Goal: Task Accomplishment & Management: Use online tool/utility

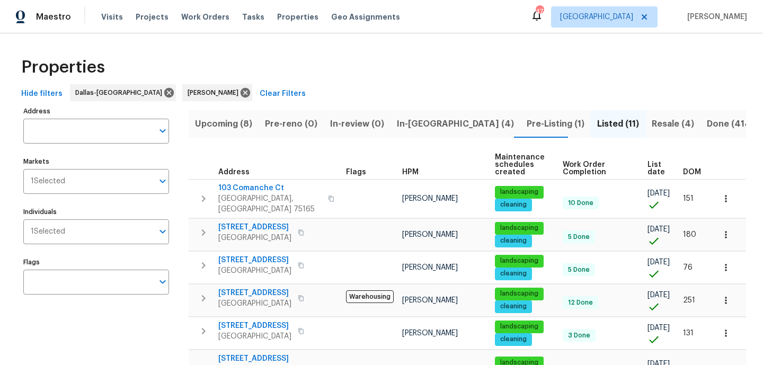
scroll to position [44, 0]
click at [654, 129] on span "Resale (5)" at bounding box center [674, 124] width 41 height 15
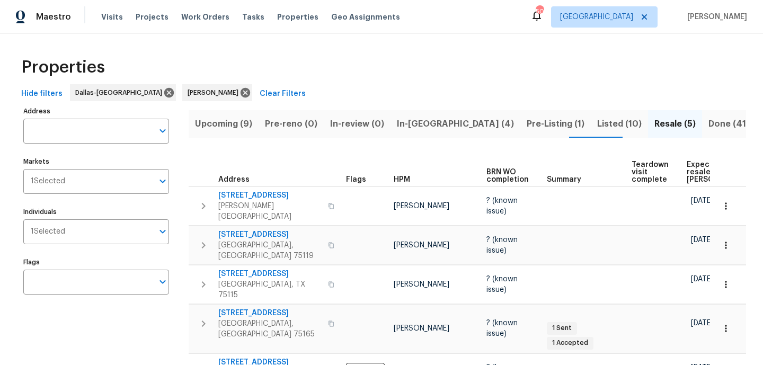
click at [692, 168] on span "Expected resale COE" at bounding box center [716, 172] width 60 height 22
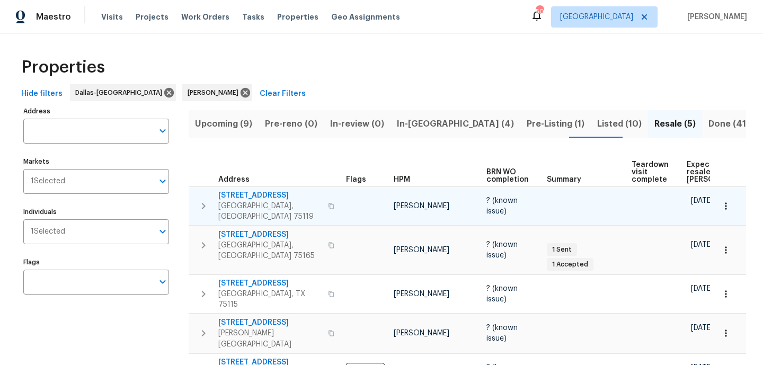
scroll to position [39, 0]
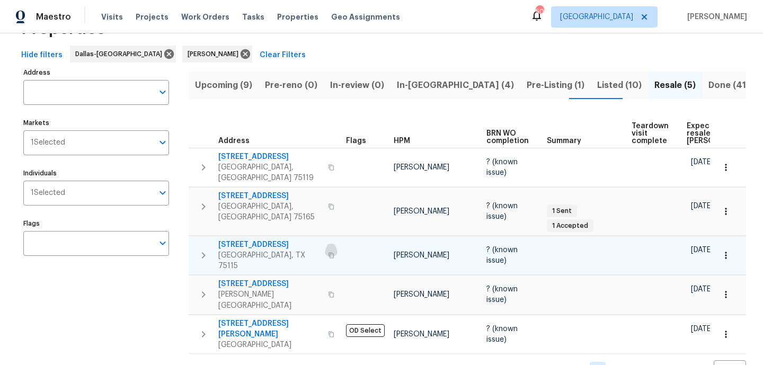
click at [328, 252] on icon "button" at bounding box center [331, 255] width 6 height 6
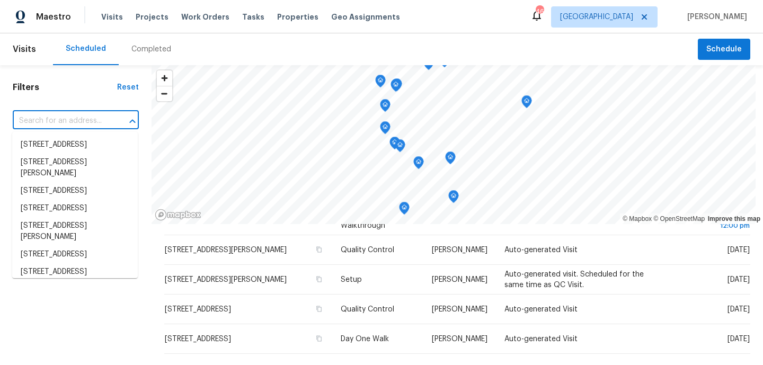
click at [69, 124] on input "text" at bounding box center [61, 121] width 96 height 16
paste input "[STREET_ADDRESS]"
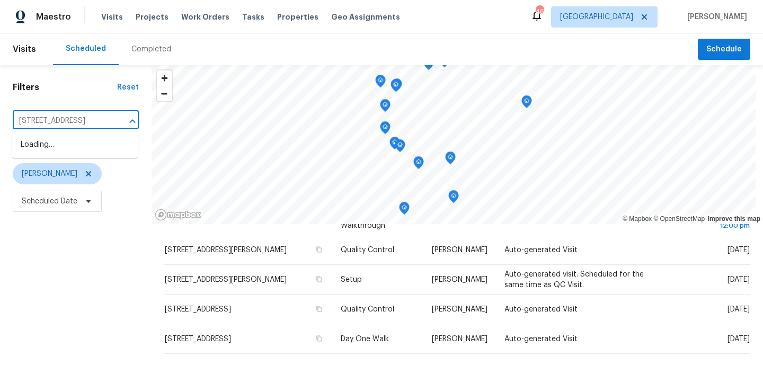
type input "[STREET_ADDRESS]"
click at [72, 139] on li "[STREET_ADDRESS]" at bounding box center [75, 144] width 126 height 17
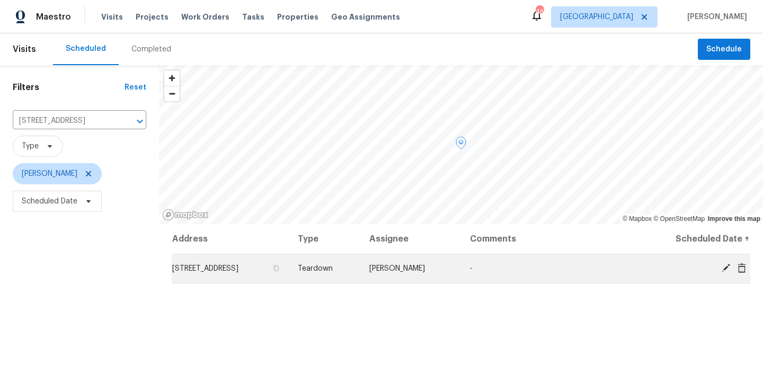
click at [725, 268] on icon at bounding box center [725, 268] width 8 height 8
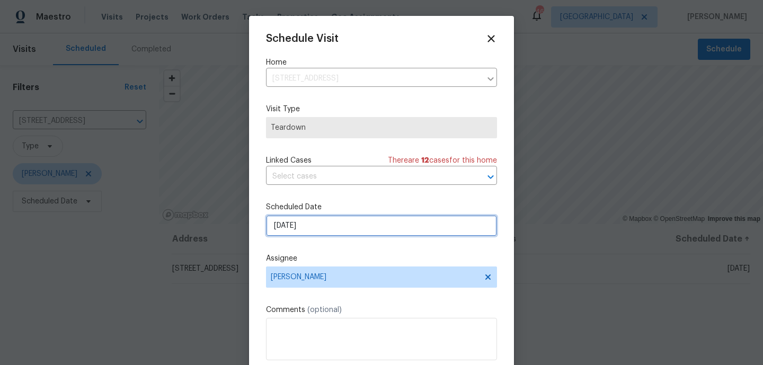
click at [336, 225] on input "[DATE]" at bounding box center [381, 225] width 231 height 21
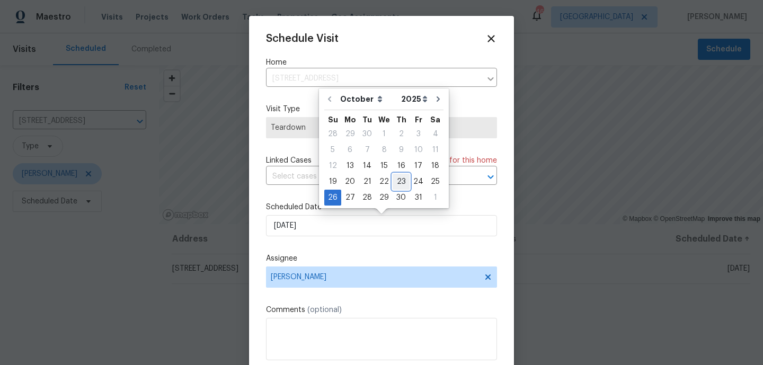
click at [404, 181] on div "23" at bounding box center [400, 181] width 17 height 15
type input "[DATE]"
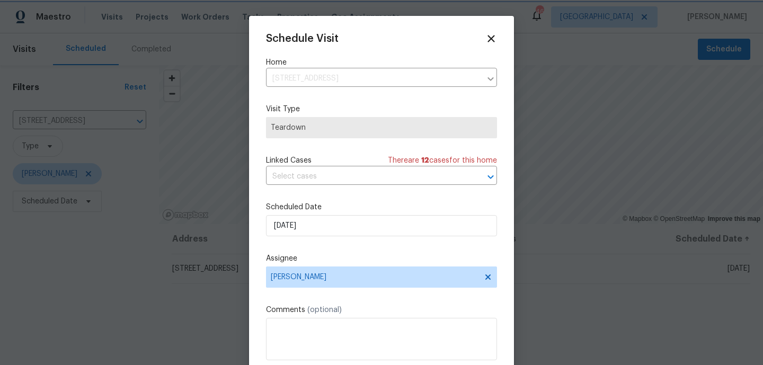
scroll to position [19, 0]
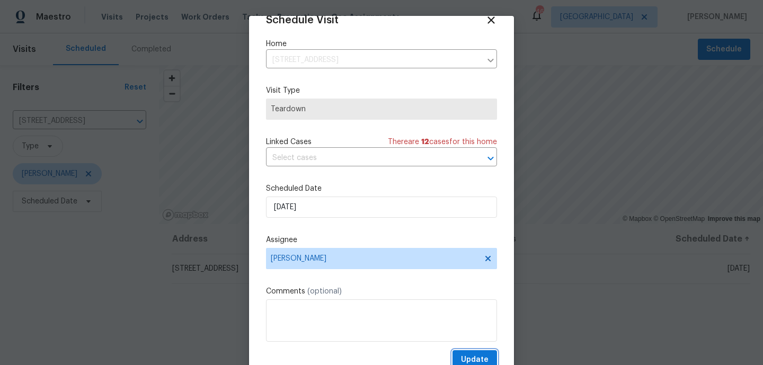
click at [466, 360] on span "Update" at bounding box center [475, 359] width 28 height 13
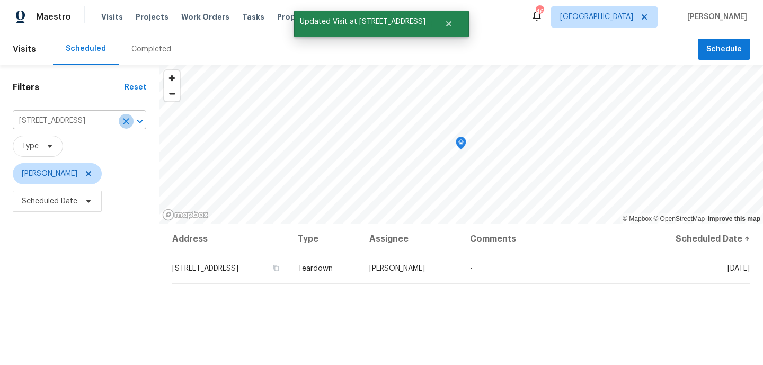
click at [127, 119] on icon "Clear" at bounding box center [126, 121] width 11 height 11
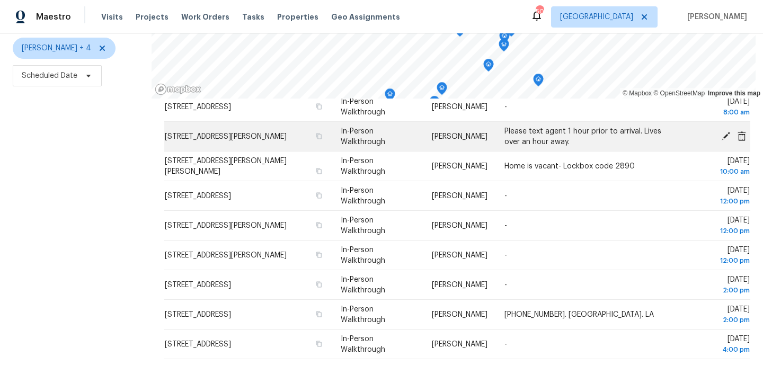
scroll to position [164, 0]
